Goal: Book appointment/travel/reservation

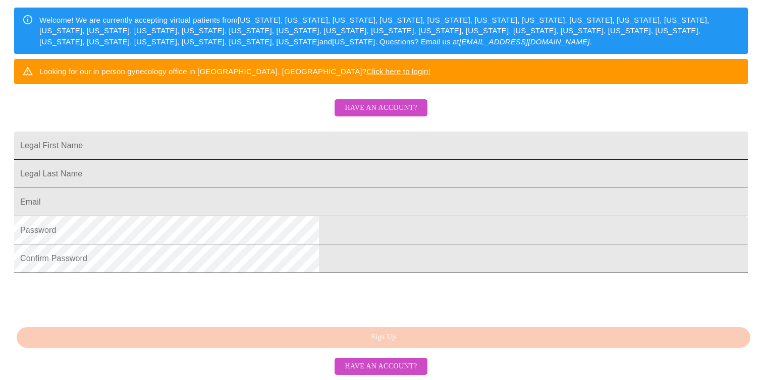
scroll to position [207, 0]
click at [360, 132] on input "Legal First Name" at bounding box center [380, 146] width 733 height 28
type input "[PERSON_NAME]"
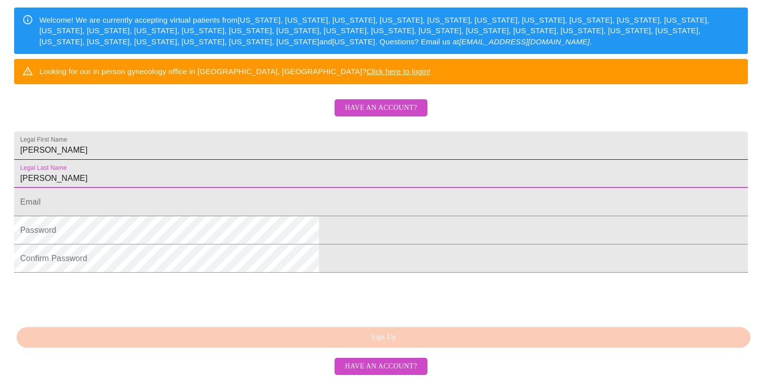
type input "[PERSON_NAME]"
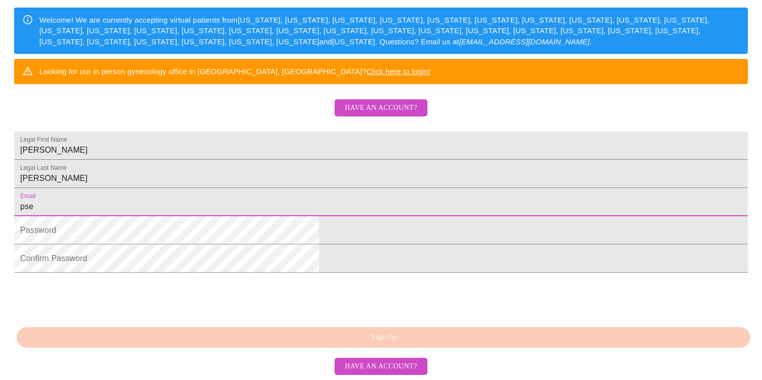
type input "[EMAIL_ADDRESS][DOMAIN_NAME]"
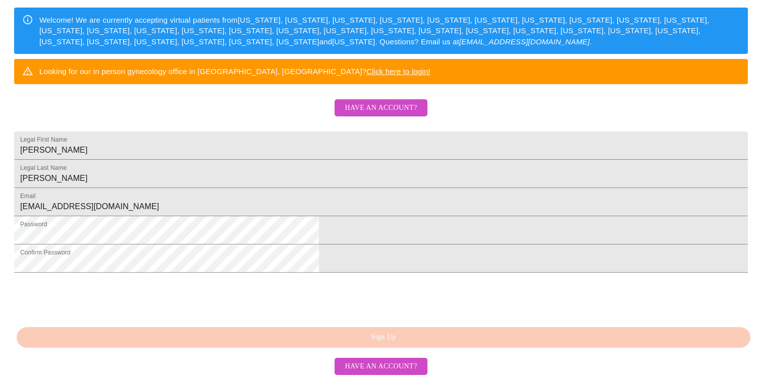
scroll to position [239, 0]
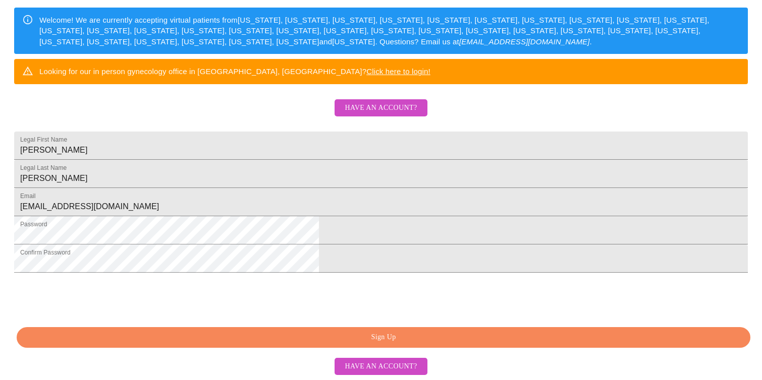
click at [333, 339] on span "Sign Up" at bounding box center [383, 337] width 710 height 13
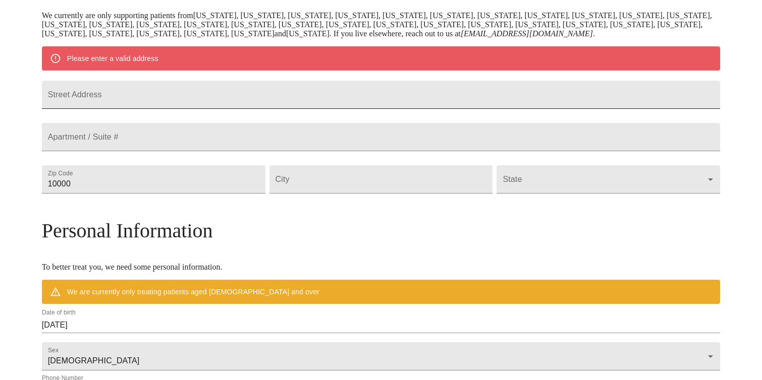
click at [310, 102] on input "Street Address" at bounding box center [381, 95] width 678 height 28
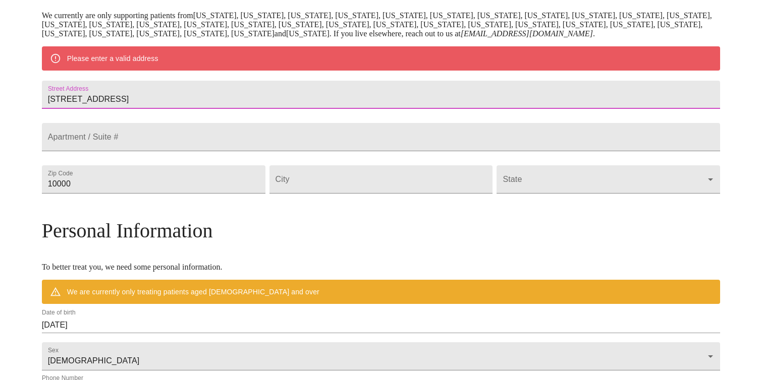
type input "[STREET_ADDRESS]"
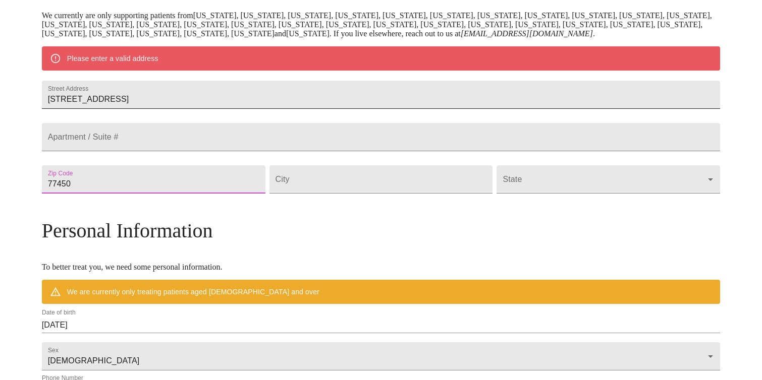
type input "77450"
type input "Katy"
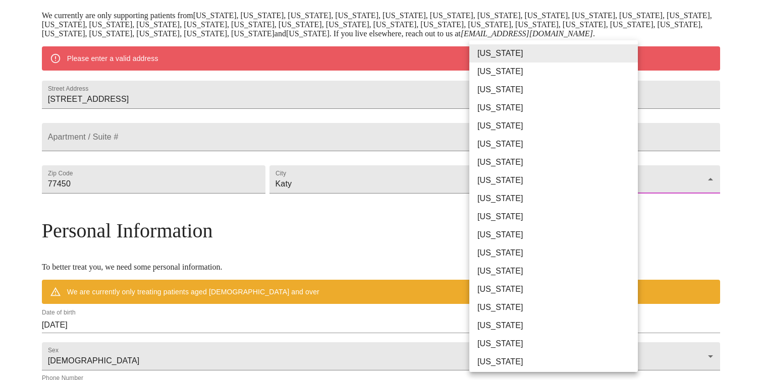
click at [603, 208] on body "MyMenopauseRx Welcome to MyMenopauseRx Since it's your first time here, you'll …" at bounding box center [381, 198] width 754 height 786
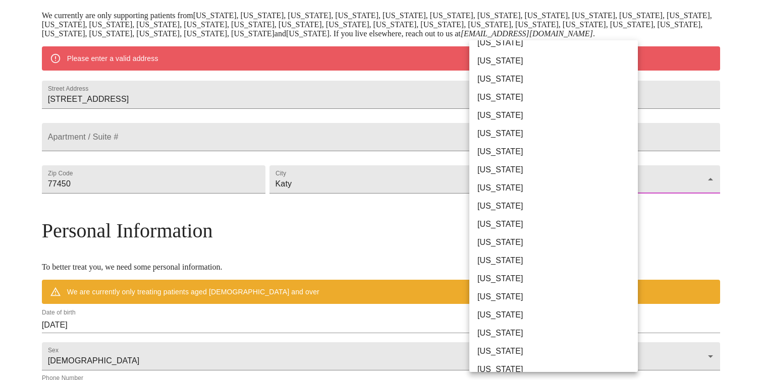
scroll to position [467, 0]
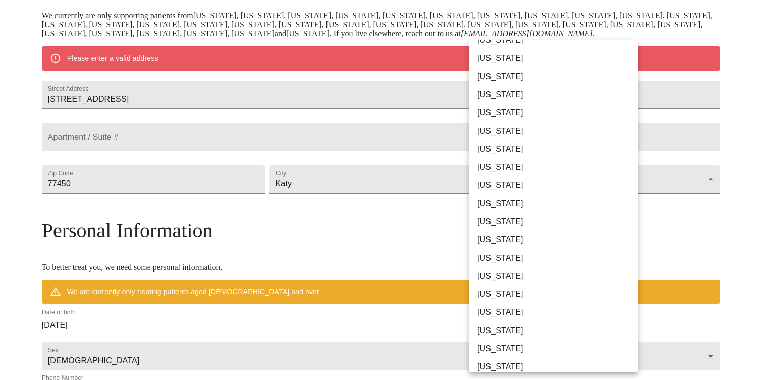
click at [497, 342] on li "[US_STATE]" at bounding box center [553, 349] width 168 height 18
type input "[US_STATE]"
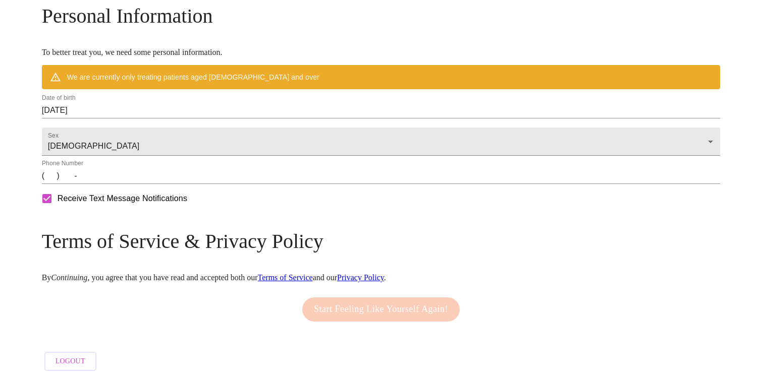
scroll to position [412, 0]
click at [190, 103] on input "[DATE]" at bounding box center [381, 110] width 678 height 16
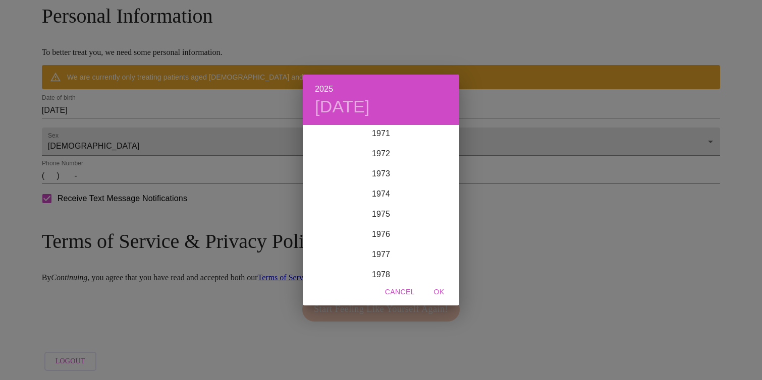
scroll to position [1461, 0]
click at [388, 233] on div "1976" at bounding box center [381, 229] width 156 height 20
click at [440, 224] on div "Sep" at bounding box center [433, 221] width 52 height 38
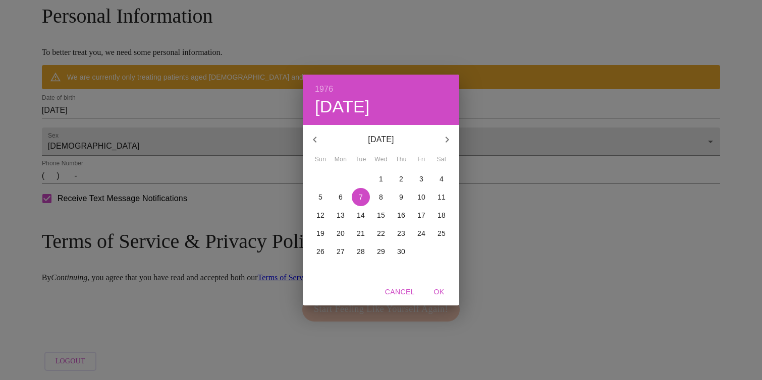
click at [321, 196] on p "5" at bounding box center [320, 197] width 4 height 10
click at [441, 294] on span "OK" at bounding box center [439, 292] width 24 height 13
type input "[DATE]"
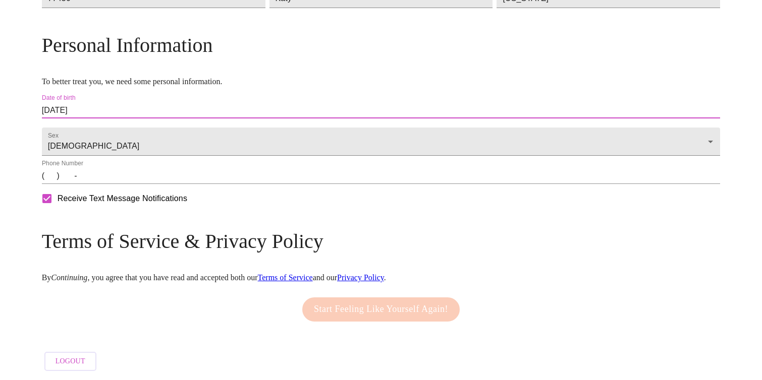
click at [130, 181] on input "(   )    -" at bounding box center [381, 176] width 678 height 16
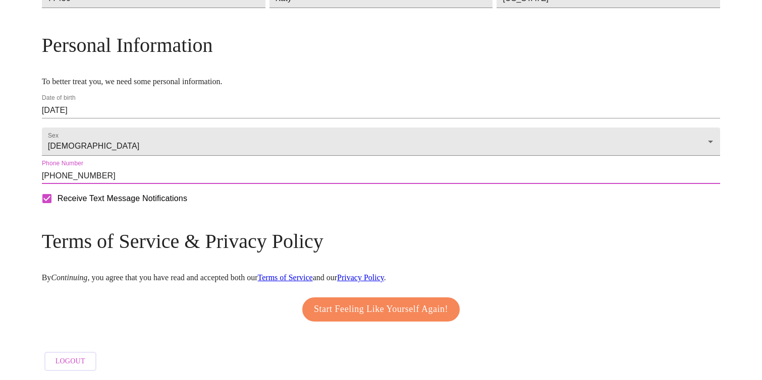
type input "[PHONE_NUMBER]"
click at [376, 303] on span "Start Feeling Like Yourself Again!" at bounding box center [381, 310] width 134 height 16
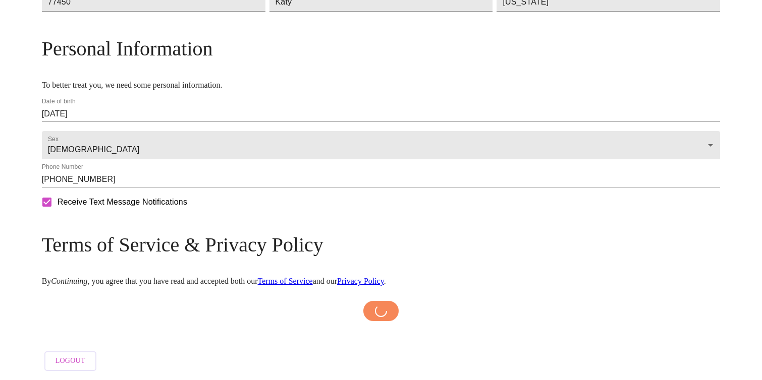
scroll to position [379, 0]
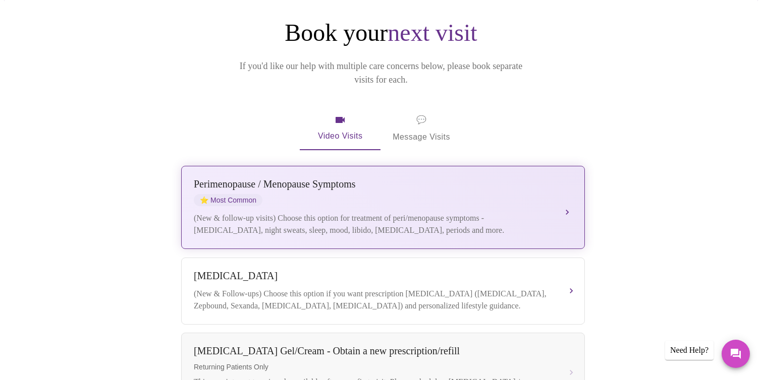
scroll to position [124, 0]
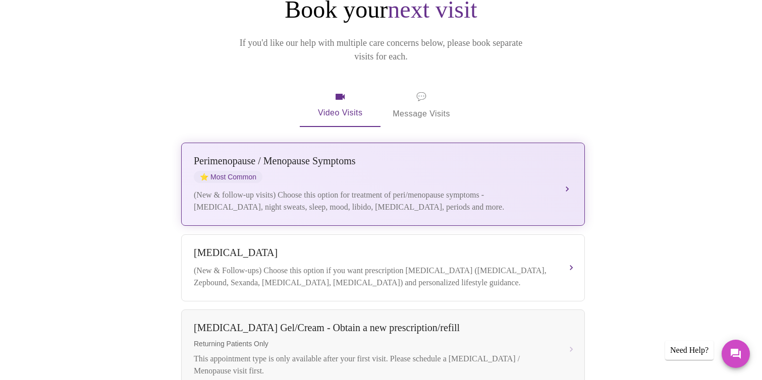
click at [353, 189] on div "(New & follow-up visits) Choose this option for treatment of peri/menopause sym…" at bounding box center [373, 201] width 358 height 24
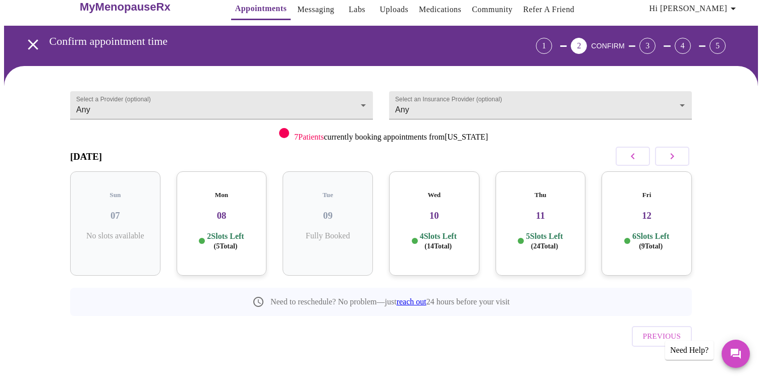
click at [544, 243] on div "Thu 11 5 Slots Left ( 24 Total)" at bounding box center [540, 223] width 90 height 104
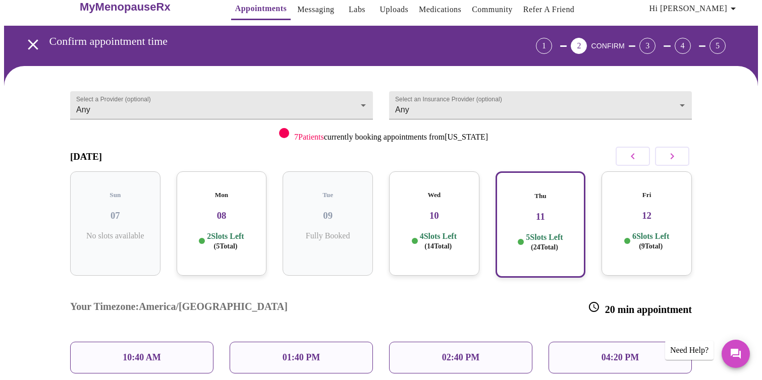
scroll to position [148, 0]
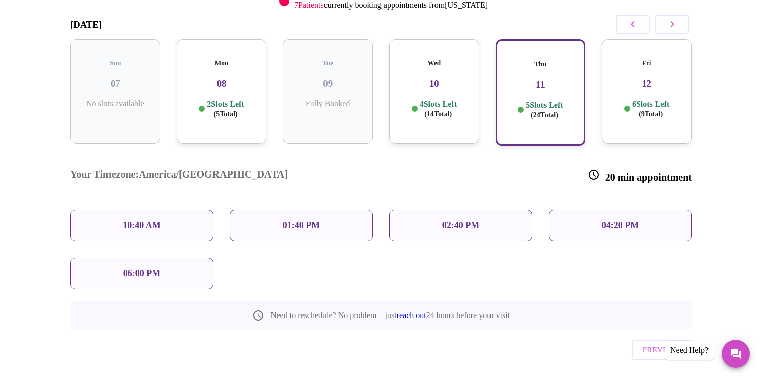
click at [123, 220] on p "10:40 AM" at bounding box center [142, 225] width 38 height 11
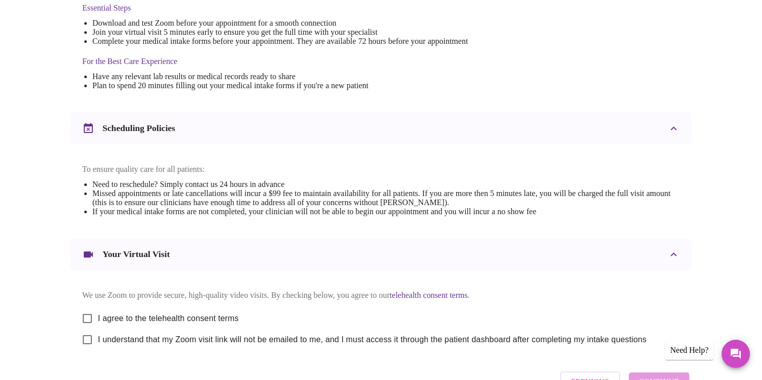
scroll to position [351, 0]
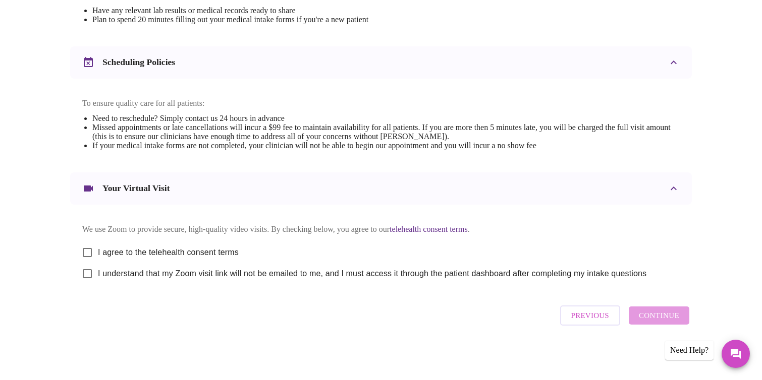
click at [84, 249] on input "I agree to the telehealth consent terms" at bounding box center [87, 252] width 21 height 21
checkbox input "true"
click at [86, 277] on input "I understand that my Zoom visit link will not be emailed to me, and I must acce…" at bounding box center [87, 273] width 21 height 21
checkbox input "true"
click at [654, 322] on span "Continue" at bounding box center [659, 315] width 40 height 13
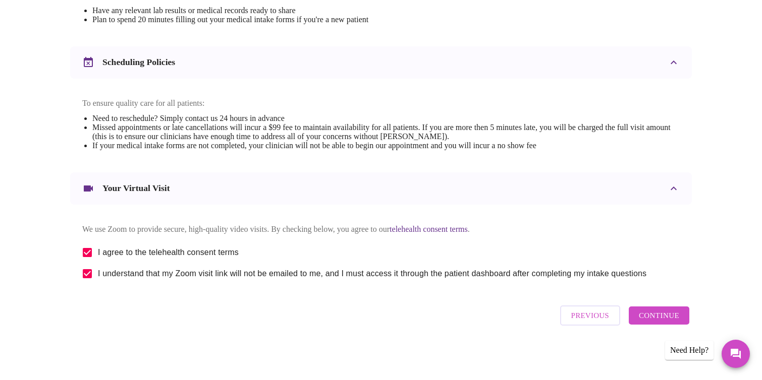
scroll to position [49, 0]
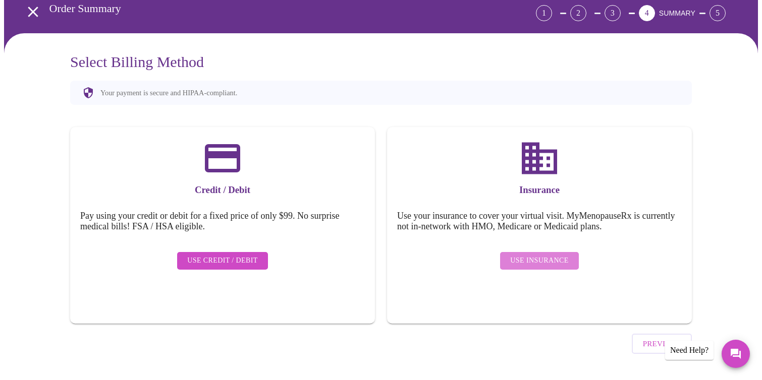
click at [547, 255] on span "Use Insurance" at bounding box center [539, 261] width 58 height 13
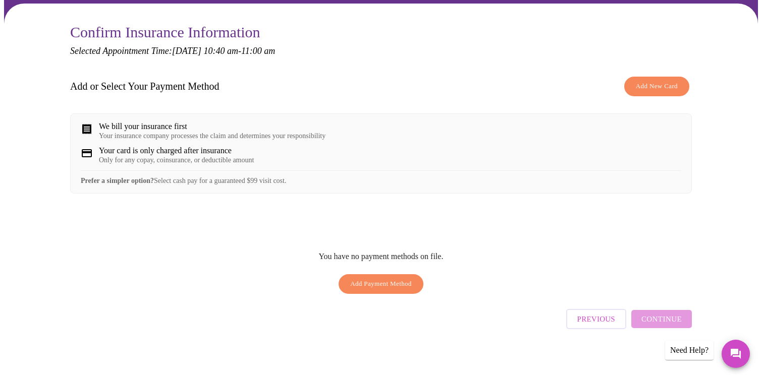
scroll to position [83, 0]
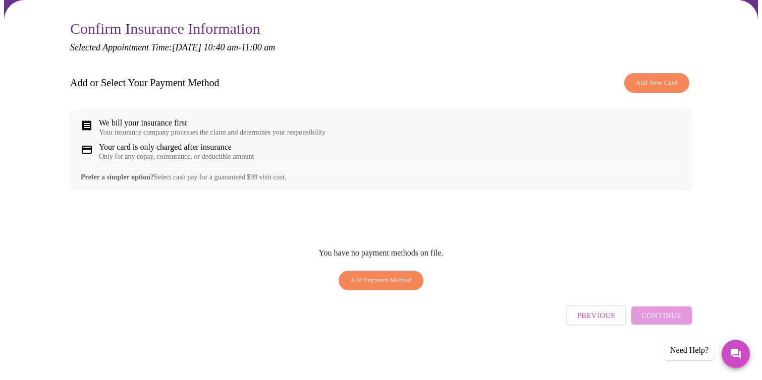
click at [376, 283] on span "Add Payment Method" at bounding box center [381, 281] width 62 height 12
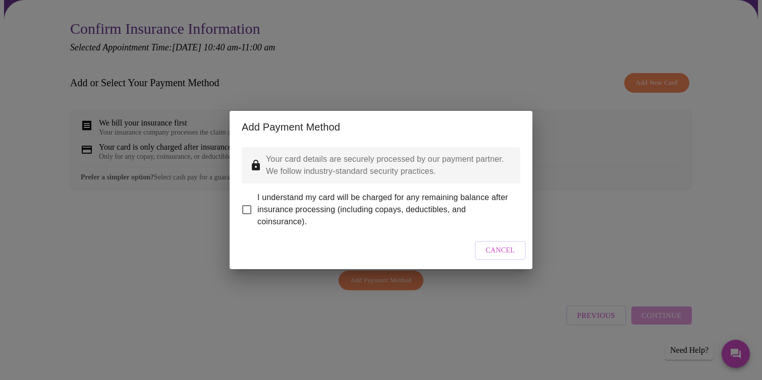
click at [243, 205] on input "I understand my card will be charged for any remaining balance after insurance …" at bounding box center [246, 209] width 21 height 21
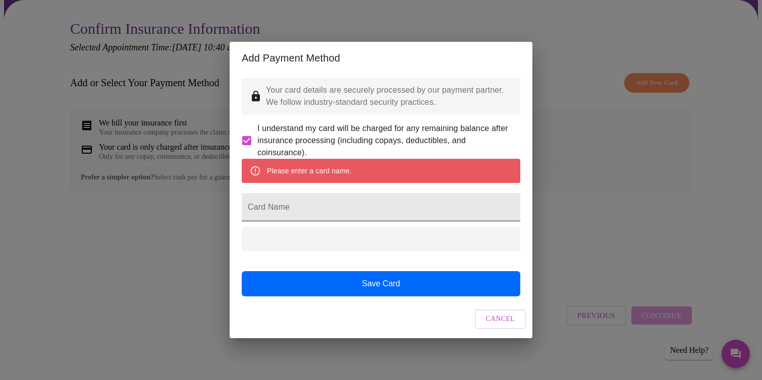
click at [309, 212] on input "Card Name" at bounding box center [381, 207] width 278 height 28
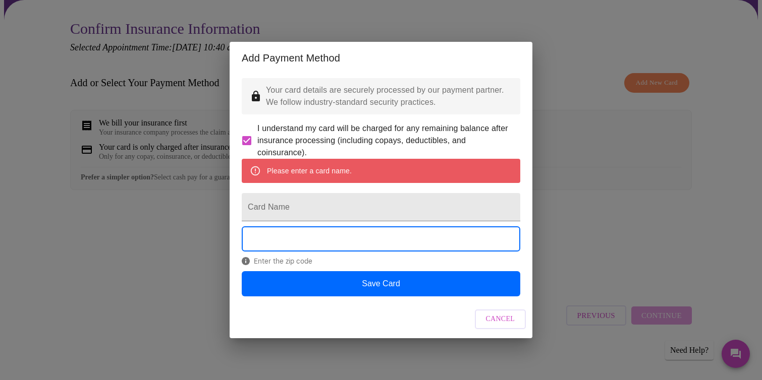
click at [431, 124] on span "I understand my card will be charged for any remaining balance after insurance …" at bounding box center [384, 141] width 255 height 36
click at [257, 130] on input "I understand my card will be charged for any remaining balance after insurance …" at bounding box center [246, 140] width 21 height 21
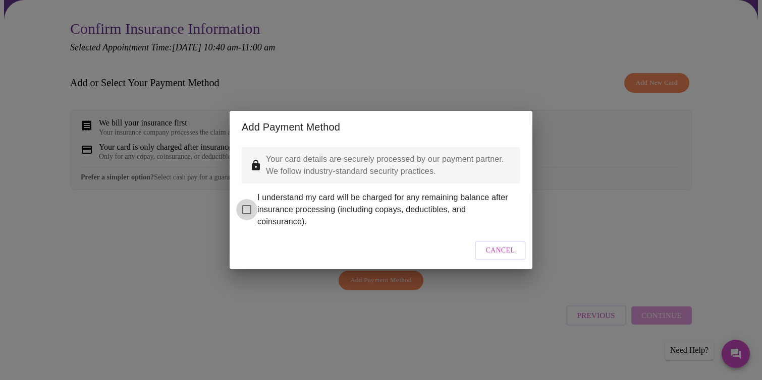
click at [246, 203] on input "I understand my card will be charged for any remaining balance after insurance …" at bounding box center [246, 209] width 21 height 21
checkbox input "true"
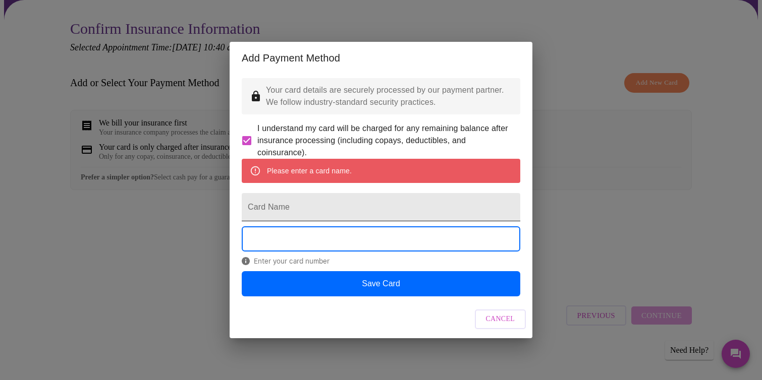
click at [320, 212] on input "Card Name" at bounding box center [381, 207] width 278 height 28
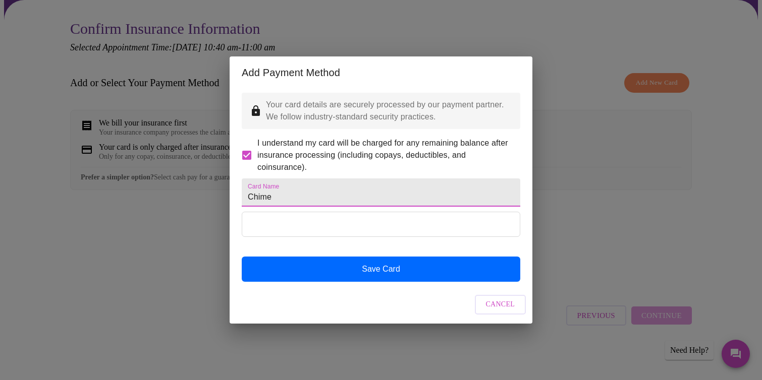
type input "Chime"
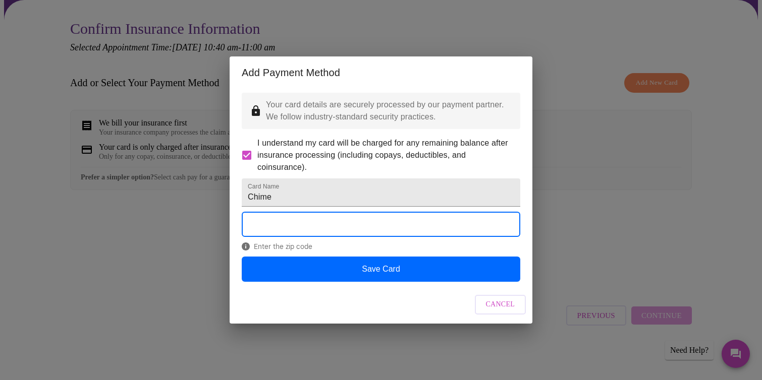
click at [384, 321] on div "Cancel" at bounding box center [380, 305] width 303 height 38
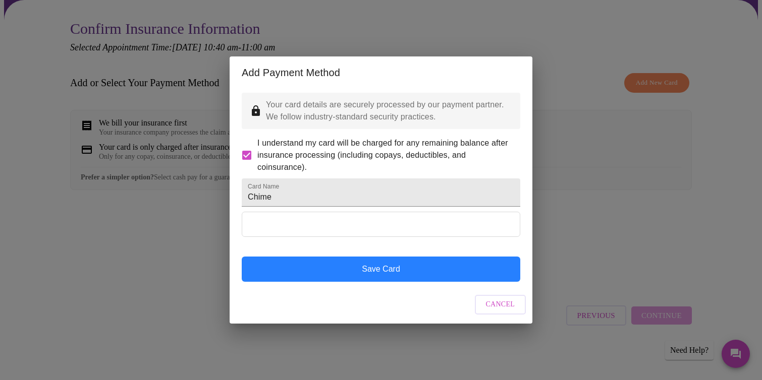
click at [397, 281] on button "Save Card" at bounding box center [381, 269] width 278 height 25
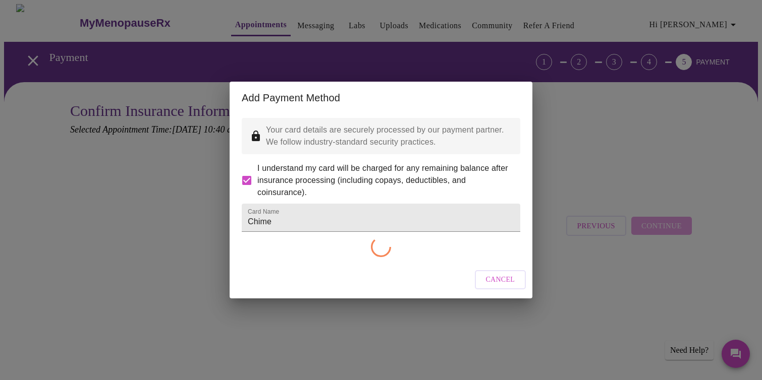
checkbox input "false"
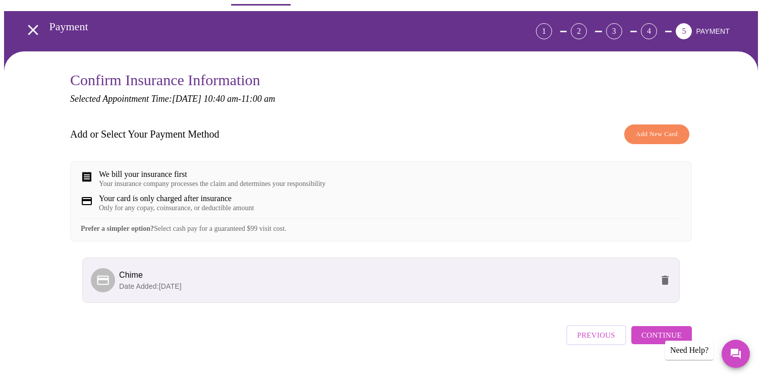
scroll to position [57, 0]
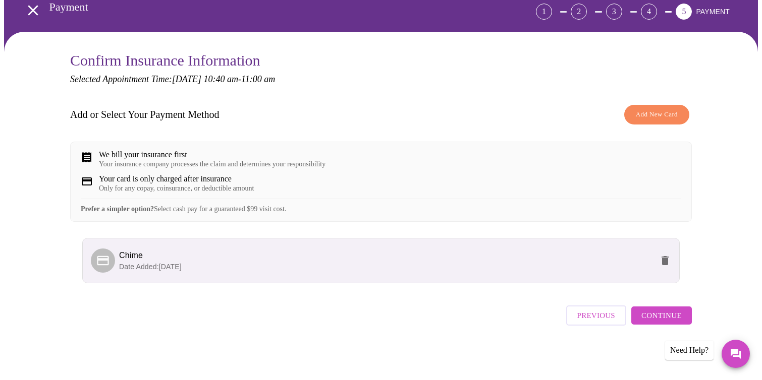
click at [662, 322] on span "Continue" at bounding box center [661, 315] width 40 height 13
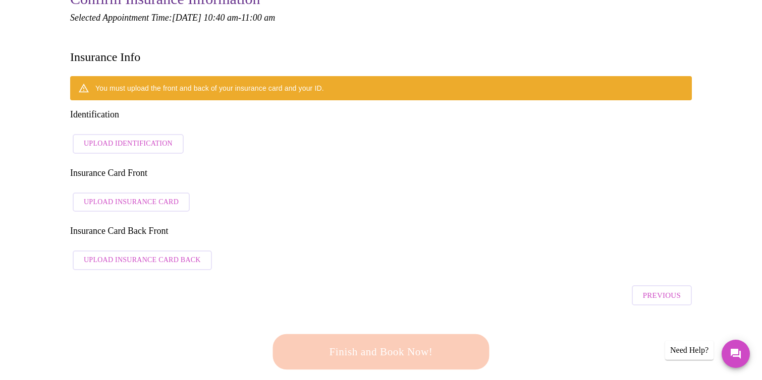
scroll to position [127, 0]
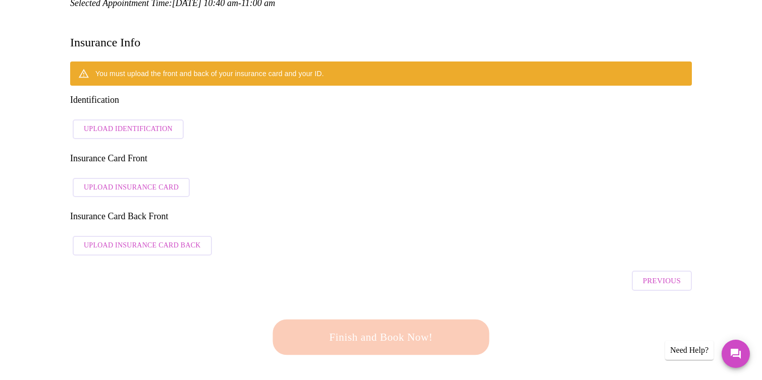
click at [141, 123] on span "Upload Identification" at bounding box center [128, 129] width 89 height 13
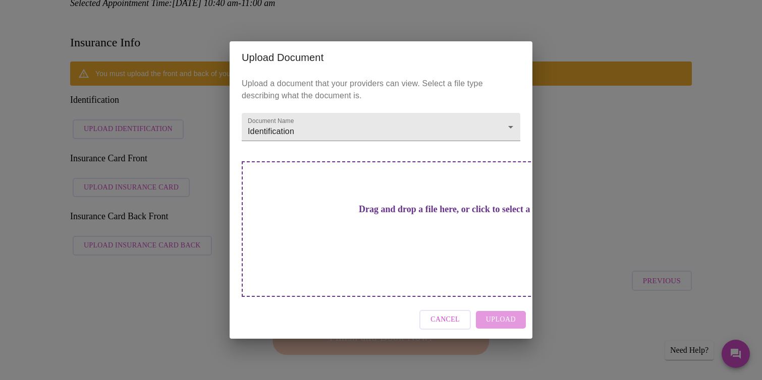
click at [369, 215] on h3 "Drag and drop a file here, or click to select a file" at bounding box center [451, 209] width 278 height 11
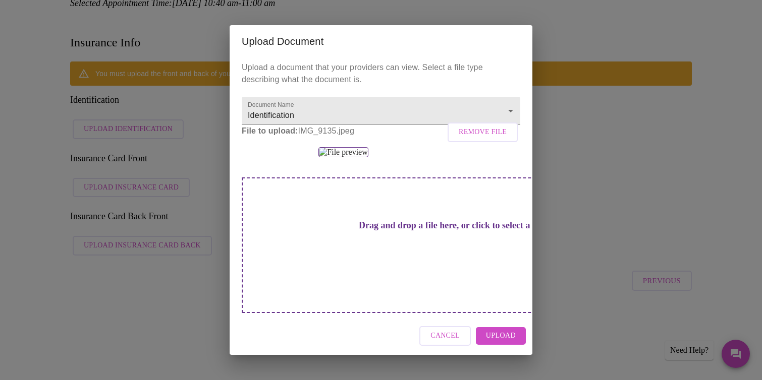
scroll to position [98, 0]
click at [498, 342] on span "Upload" at bounding box center [501, 336] width 30 height 13
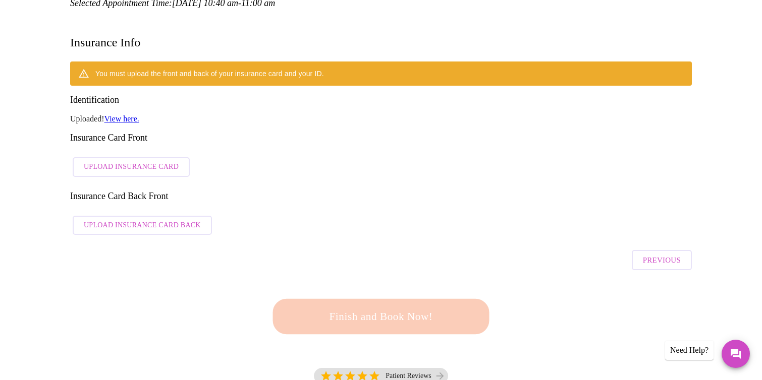
click at [171, 161] on span "Upload Insurance Card" at bounding box center [131, 167] width 95 height 13
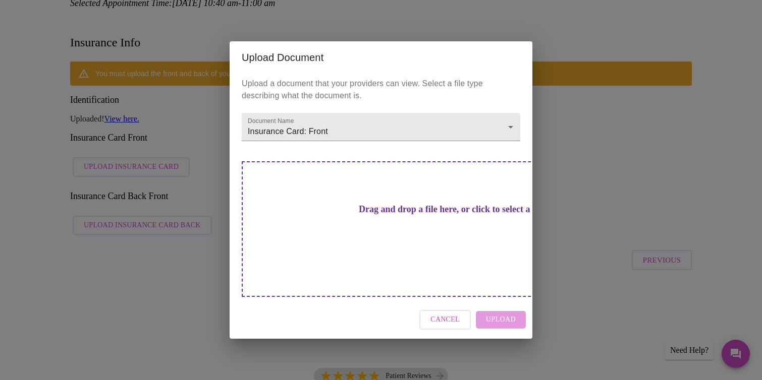
click at [381, 215] on h3 "Drag and drop a file here, or click to select a file" at bounding box center [451, 209] width 278 height 11
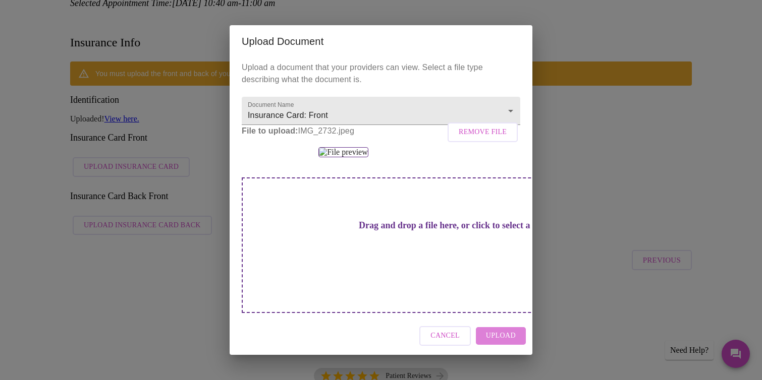
click at [498, 341] on span "Upload" at bounding box center [501, 336] width 30 height 13
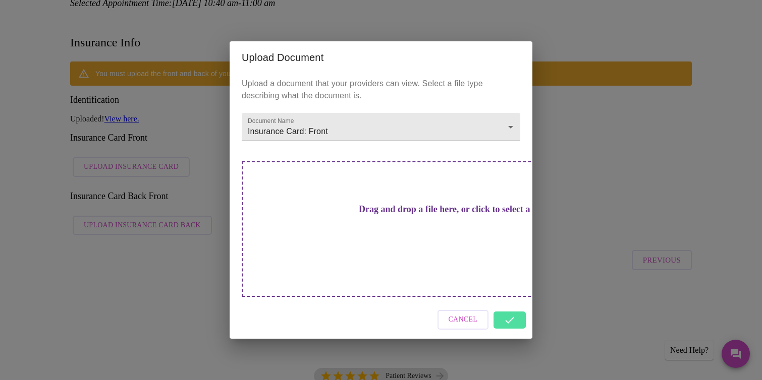
click at [603, 123] on div "Upload Document Upload a document that your providers can view. Select a file t…" at bounding box center [381, 190] width 762 height 380
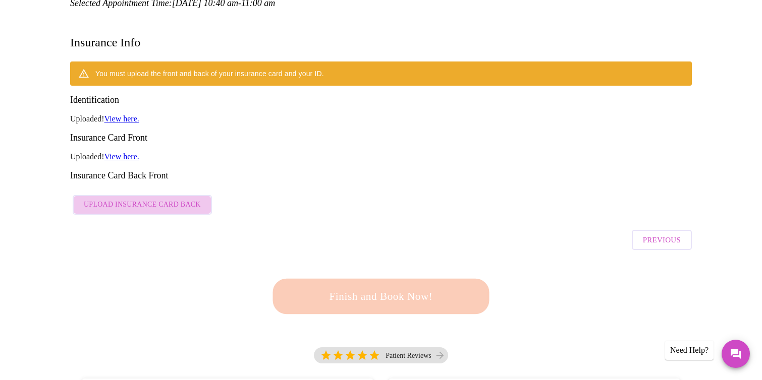
click at [158, 199] on span "Upload Insurance Card Back" at bounding box center [142, 205] width 117 height 13
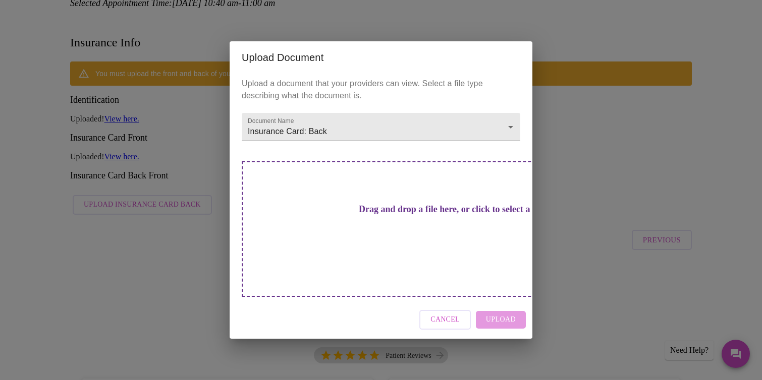
click at [368, 215] on h3 "Drag and drop a file here, or click to select a file" at bounding box center [451, 209] width 278 height 11
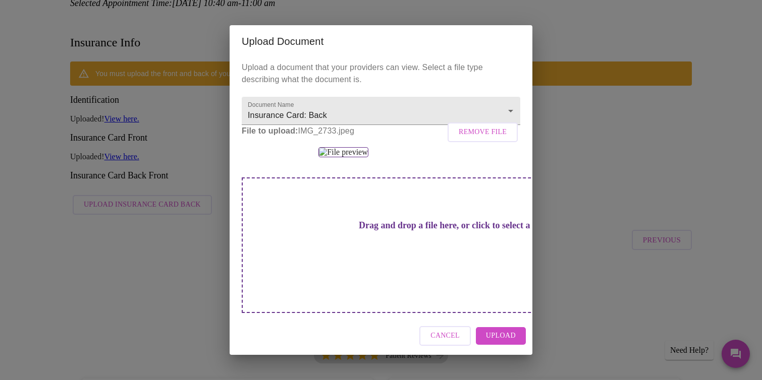
click at [505, 341] on span "Upload" at bounding box center [501, 336] width 30 height 13
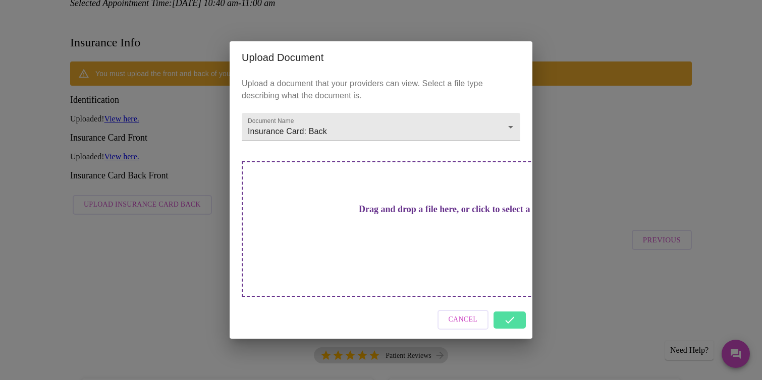
click at [572, 168] on div "Upload Document Upload a document that your providers can view. Select a file t…" at bounding box center [381, 190] width 762 height 380
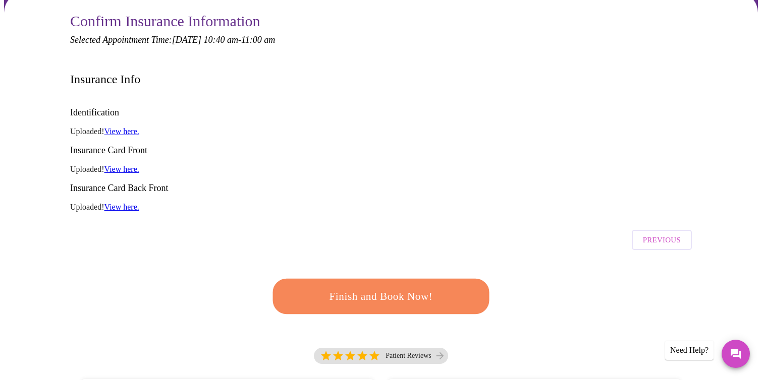
scroll to position [70, 0]
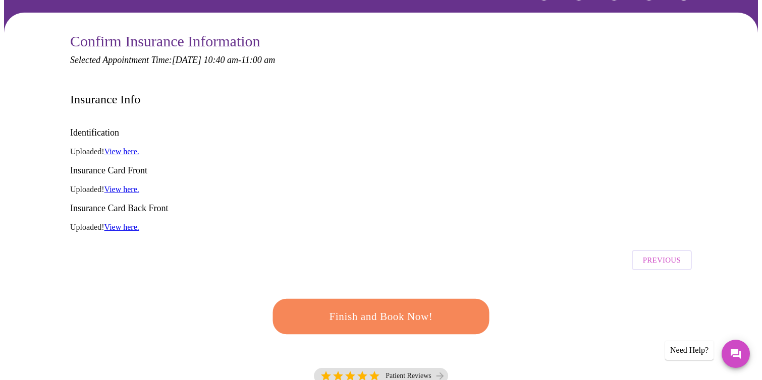
click at [359, 308] on span "Finish and Book Now!" at bounding box center [380, 317] width 187 height 19
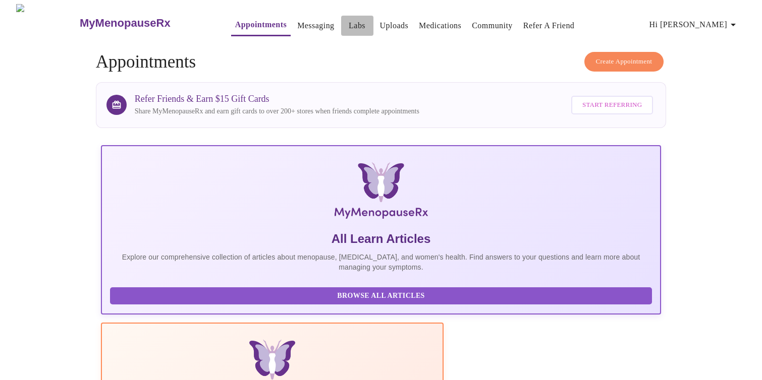
click at [349, 22] on link "Labs" at bounding box center [357, 26] width 17 height 14
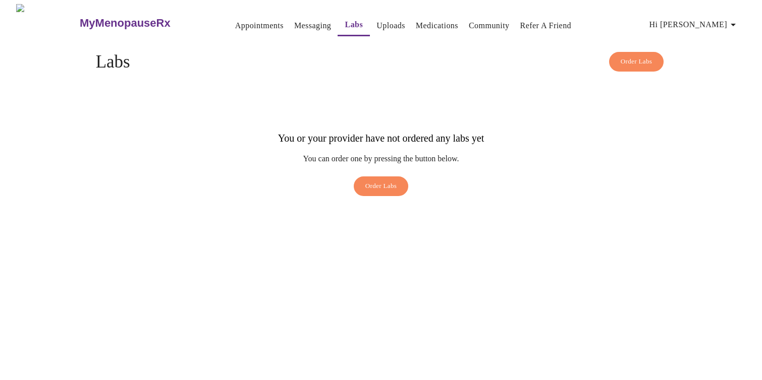
click at [237, 21] on link "Appointments" at bounding box center [259, 26] width 48 height 14
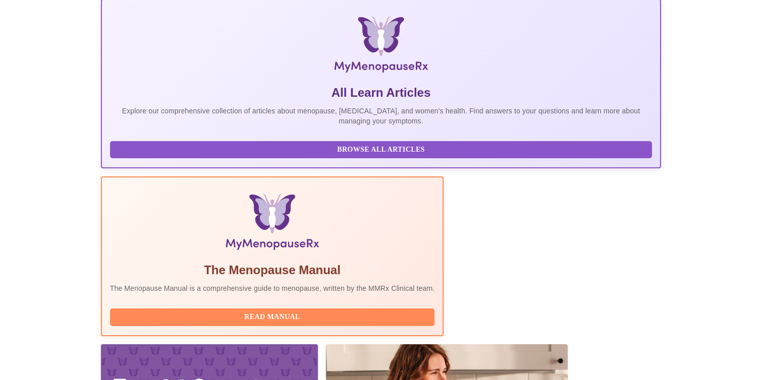
scroll to position [171, 0]
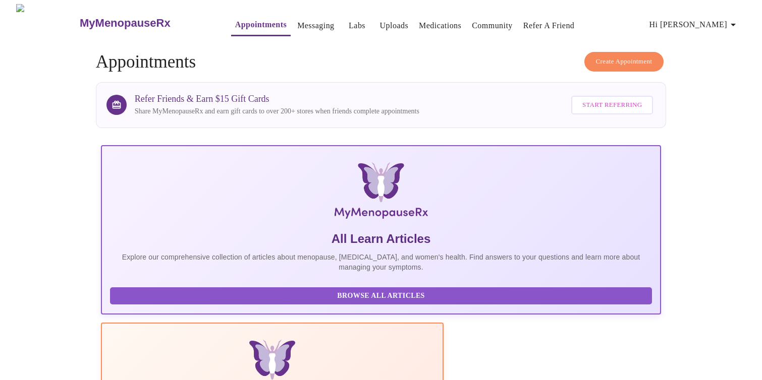
click at [724, 21] on span "Hi [PERSON_NAME]" at bounding box center [694, 25] width 90 height 14
click at [726, 23] on li "Settings" at bounding box center [723, 21] width 46 height 18
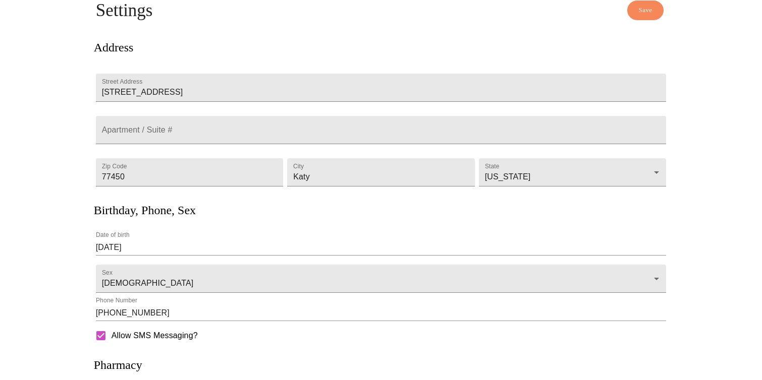
scroll to position [169, 0]
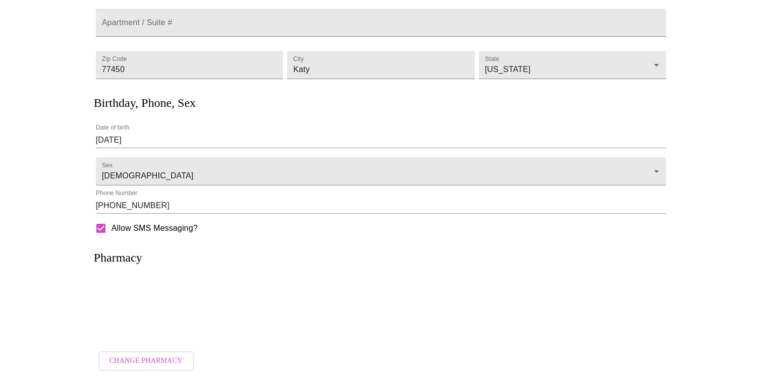
click at [140, 356] on span "Change Pharmacy" at bounding box center [145, 361] width 73 height 13
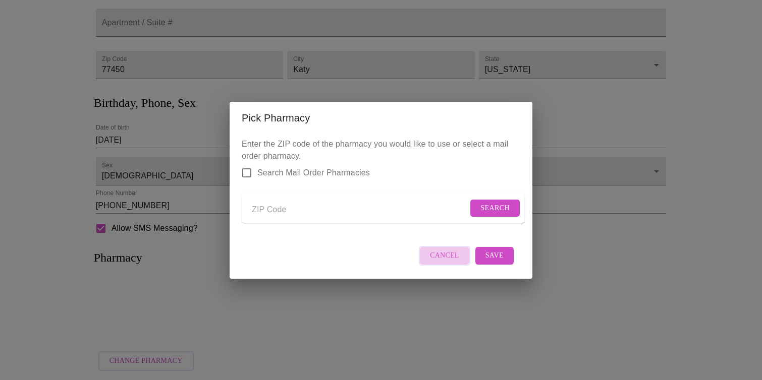
click at [447, 260] on span "Cancel" at bounding box center [444, 256] width 29 height 13
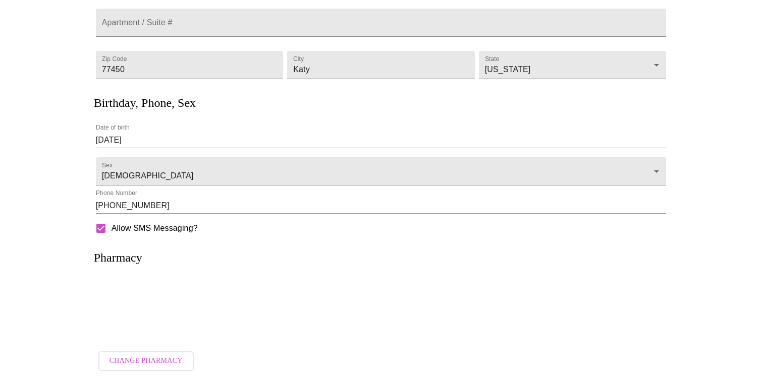
click at [144, 357] on span "Change Pharmacy" at bounding box center [145, 361] width 73 height 13
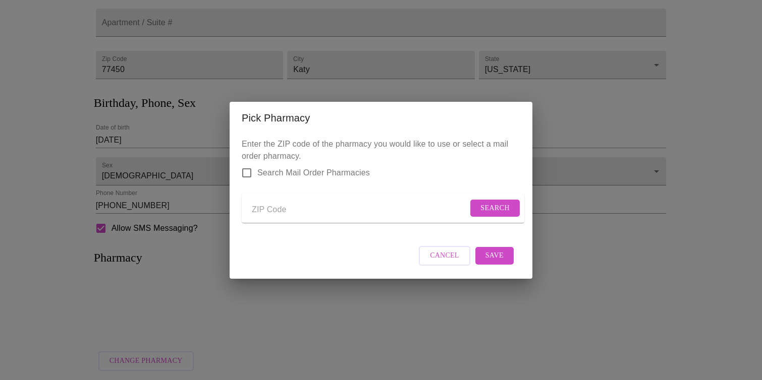
click at [309, 211] on input "Send a message to your care team" at bounding box center [360, 210] width 216 height 16
type input "77450"
click at [483, 207] on span "Search" at bounding box center [494, 208] width 29 height 13
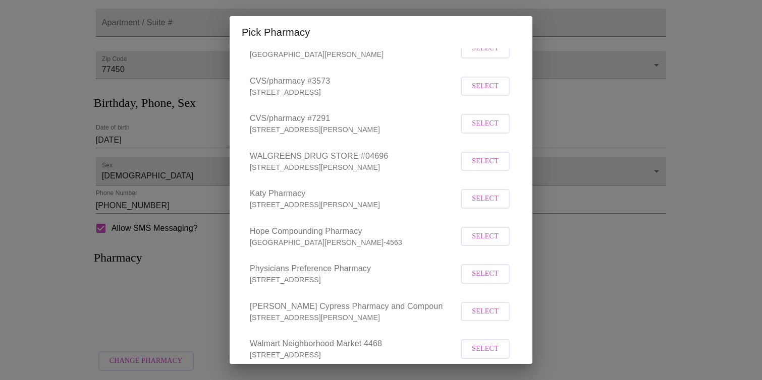
scroll to position [272, 0]
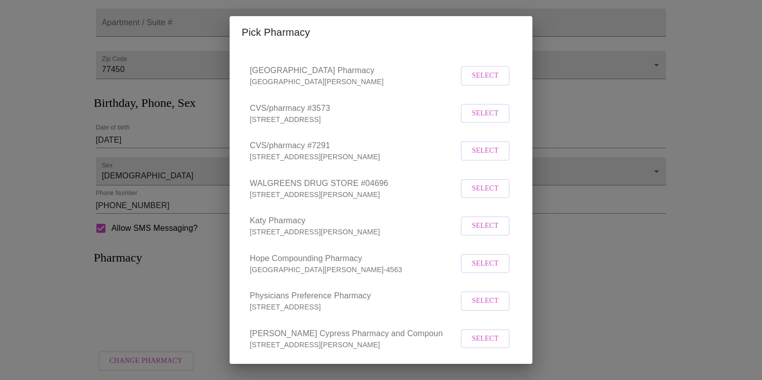
click at [488, 157] on span "Select" at bounding box center [485, 151] width 27 height 13
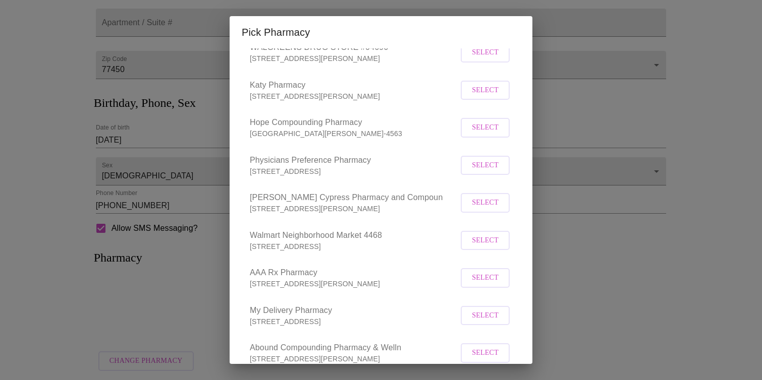
scroll to position [556, 0]
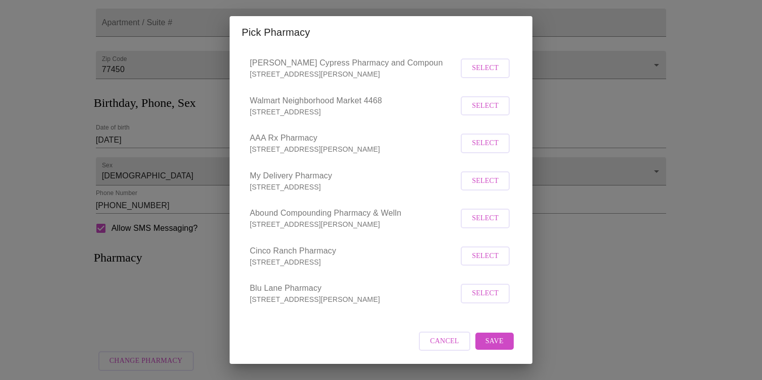
click at [503, 340] on button "Save" at bounding box center [494, 342] width 38 height 18
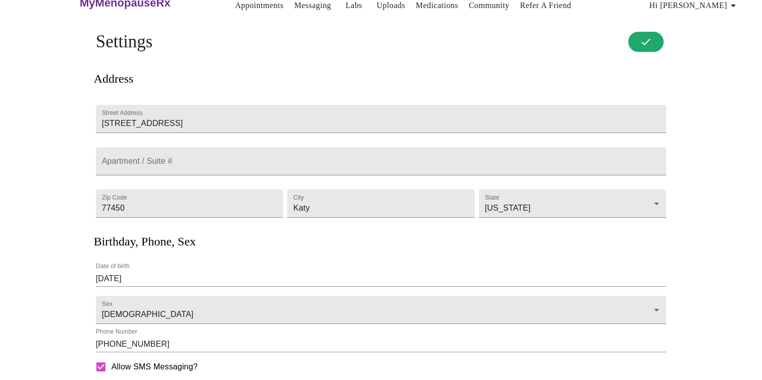
scroll to position [0, 0]
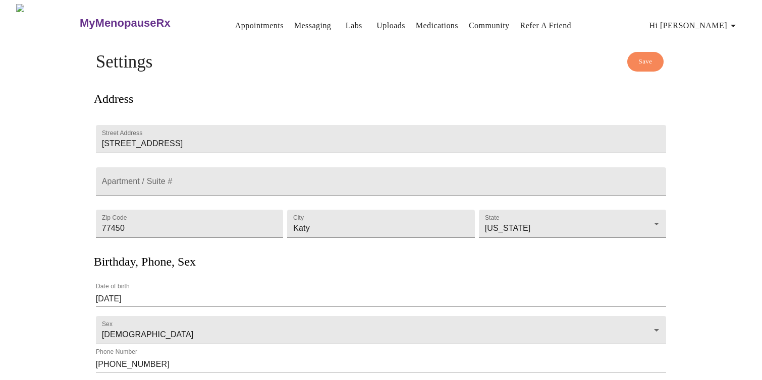
click at [418, 20] on link "Medications" at bounding box center [437, 26] width 42 height 14
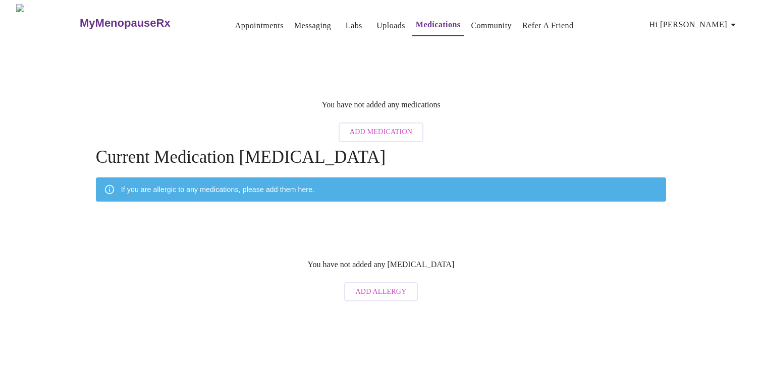
click at [371, 126] on span "Add Medication" at bounding box center [381, 132] width 63 height 13
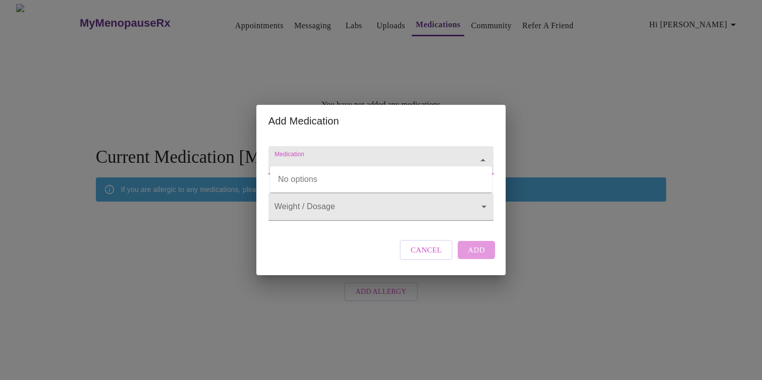
click at [354, 156] on input "Medication" at bounding box center [366, 165] width 188 height 19
click at [413, 113] on h2 "Add Medication" at bounding box center [380, 121] width 225 height 16
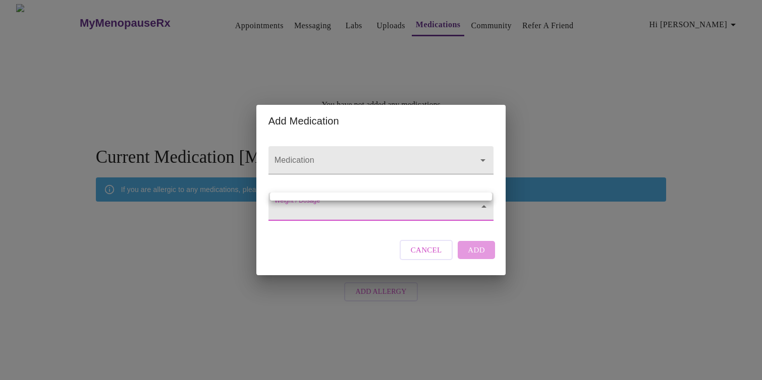
click at [372, 210] on body "MyMenopauseRx Appointments Messaging Labs Uploads Medications Community Refer a…" at bounding box center [381, 155] width 754 height 303
click at [398, 170] on div at bounding box center [381, 190] width 762 height 380
click at [430, 257] on span "Cancel" at bounding box center [426, 250] width 31 height 13
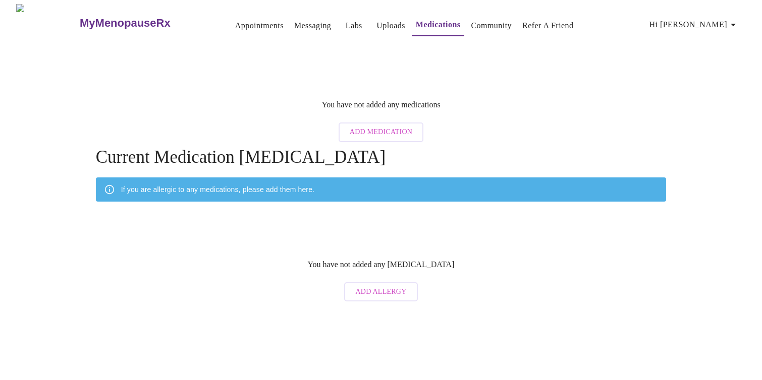
click at [376, 19] on link "Uploads" at bounding box center [390, 26] width 29 height 14
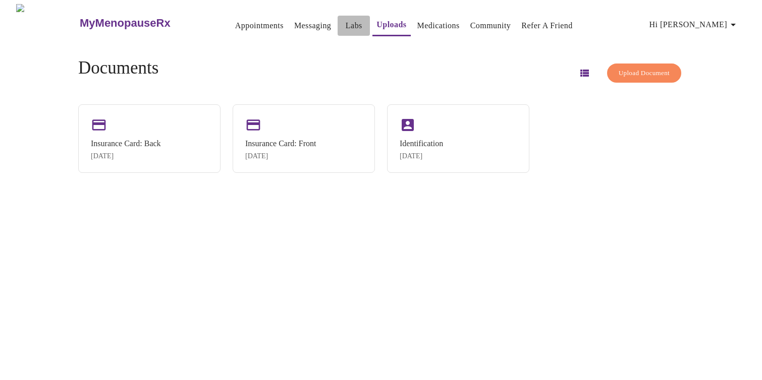
click at [345, 23] on link "Labs" at bounding box center [353, 26] width 17 height 14
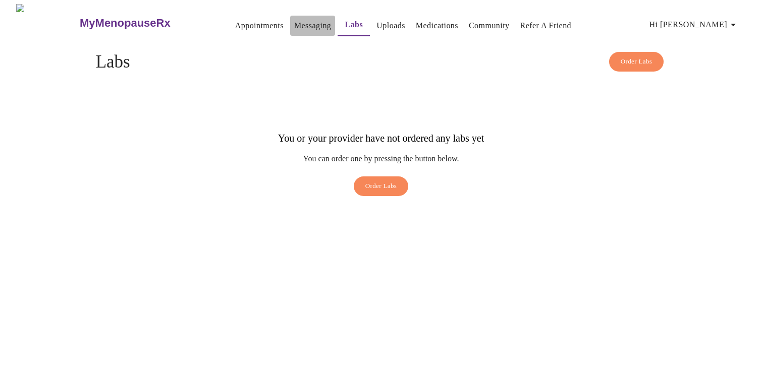
click at [294, 22] on link "Messaging" at bounding box center [312, 26] width 37 height 14
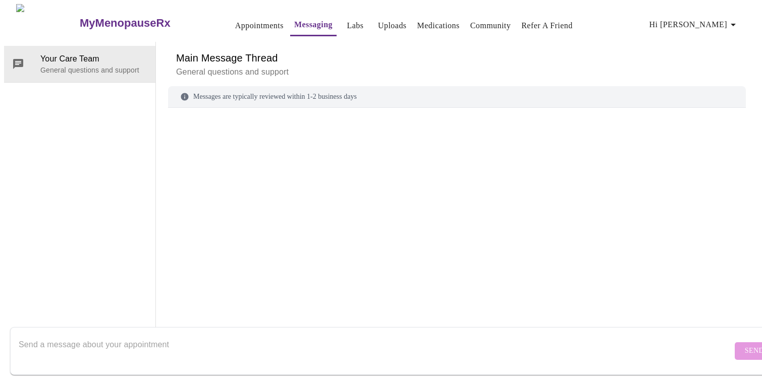
click at [235, 24] on link "Appointments" at bounding box center [259, 26] width 48 height 14
